Goal: Task Accomplishment & Management: Manage account settings

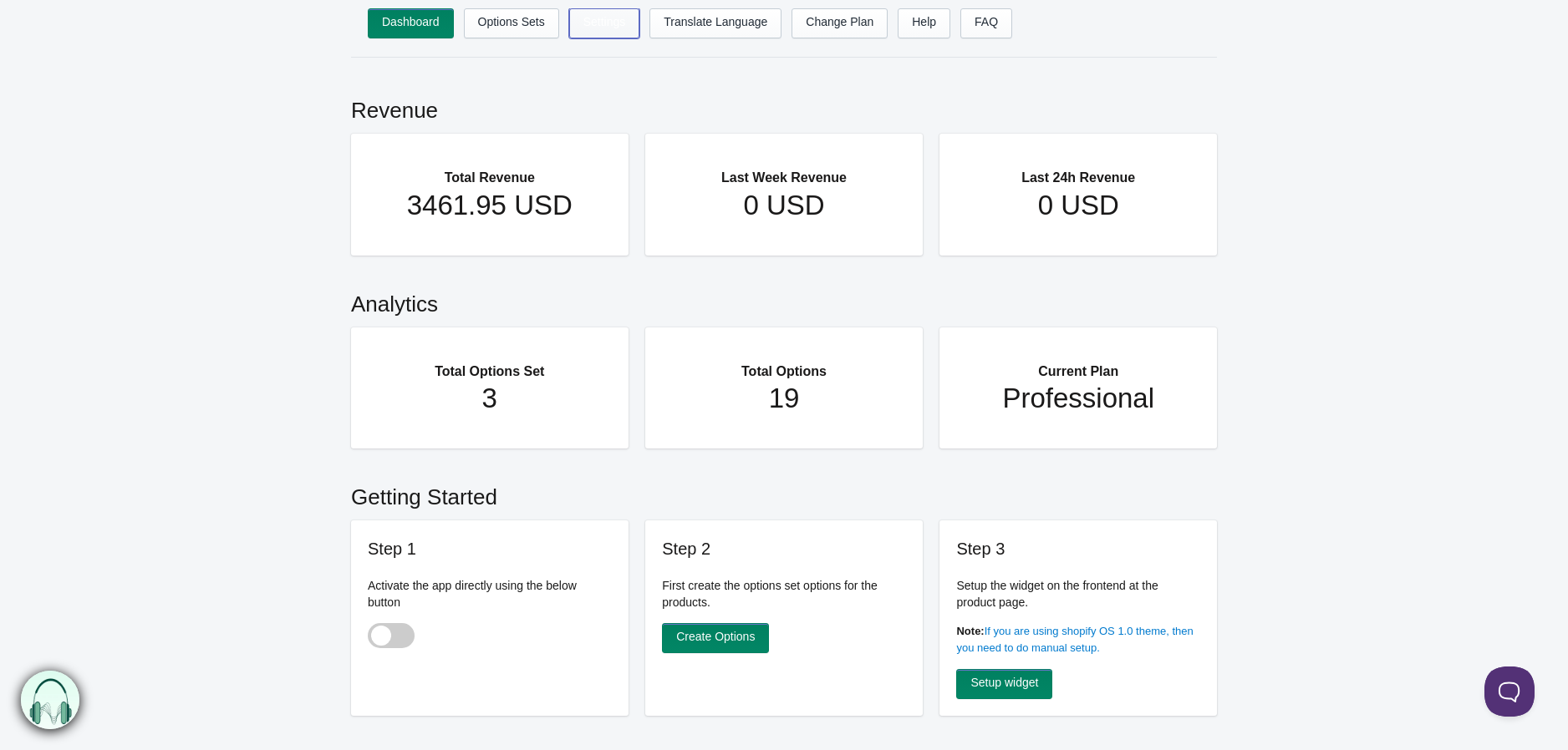
click at [585, 28] on link "Settings" at bounding box center [604, 23] width 71 height 30
